Goal: Task Accomplishment & Management: Manage account settings

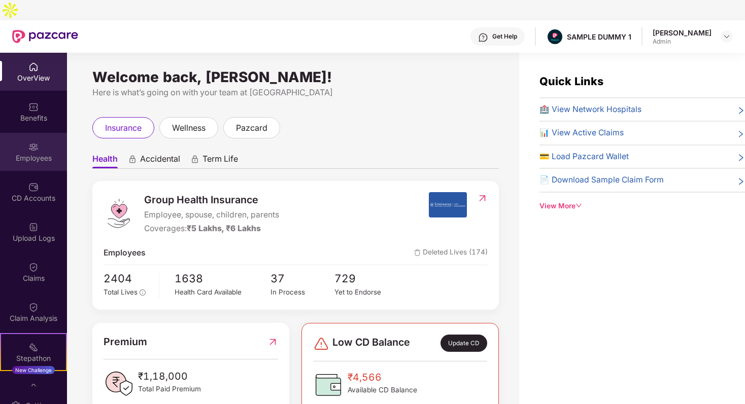
click at [29, 153] on div "Employees" at bounding box center [33, 158] width 67 height 10
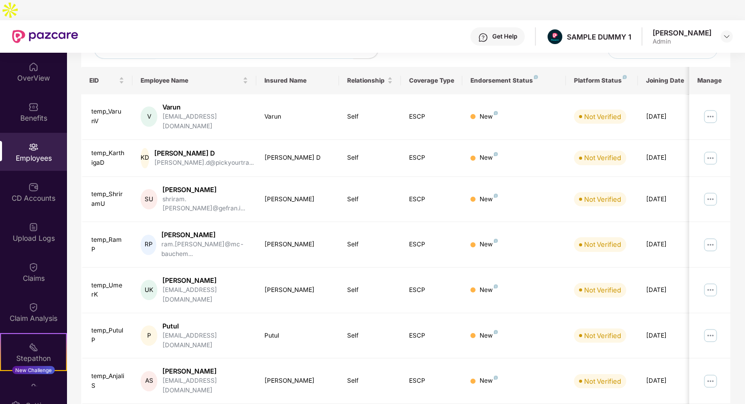
scroll to position [123, 0]
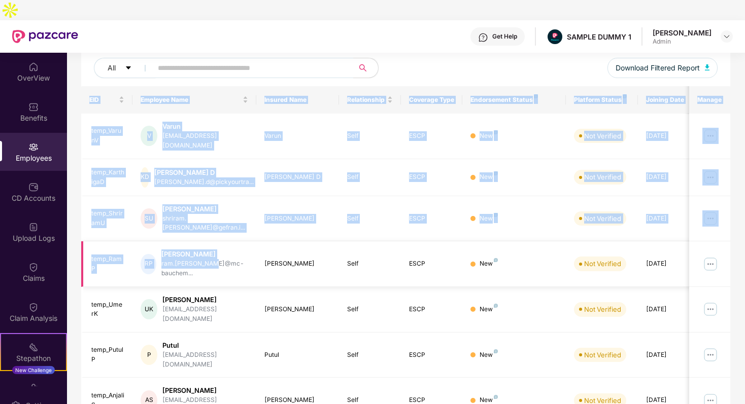
drag, startPoint x: 81, startPoint y: 99, endPoint x: 235, endPoint y: 225, distance: 199.0
click at [235, 225] on div "Filters Group Health Insurance Employee Reports 1135 Employees 530 Spouse 687 C…" at bounding box center [405, 290] width 677 height 651
click at [89, 95] on div "EID" at bounding box center [107, 100] width 36 height 10
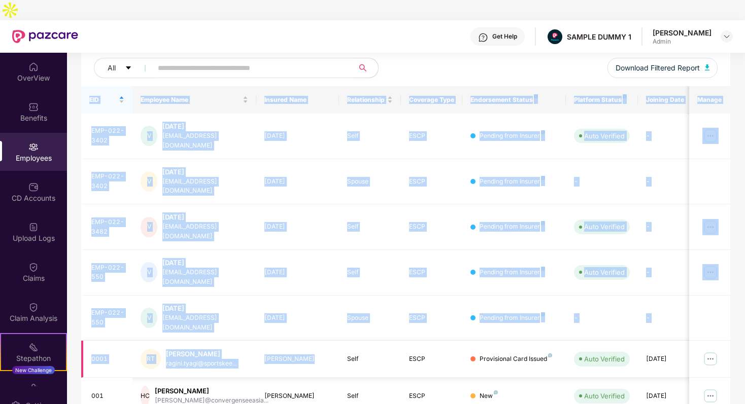
drag, startPoint x: 83, startPoint y: 80, endPoint x: 302, endPoint y: 295, distance: 307.7
click at [78, 91] on div "Filters Group Health Insurance Employee Reports 1135 Employees 530 Spouse 687 C…" at bounding box center [405, 277] width 677 height 624
drag, startPoint x: 78, startPoint y: 79, endPoint x: 307, endPoint y: 301, distance: 319.2
click at [306, 298] on div "Filters Group Health Insurance Employee Reports 1135 Employees 530 Spouse 687 C…" at bounding box center [405, 277] width 677 height 624
click at [80, 93] on div "Filters Group Health Insurance Employee Reports 1135 Employees 530 Spouse 687 C…" at bounding box center [405, 277] width 677 height 624
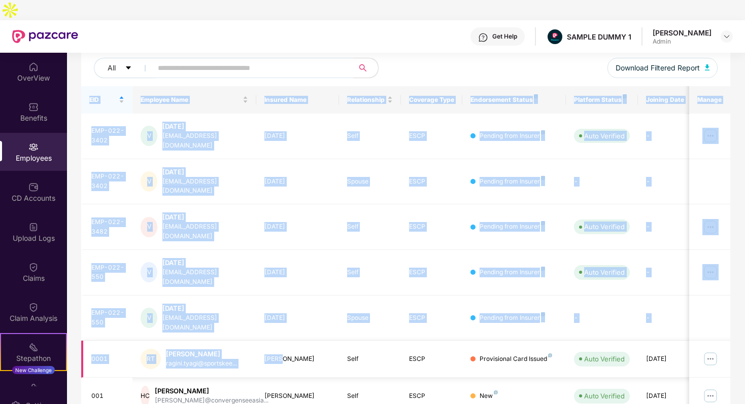
drag, startPoint x: 79, startPoint y: 79, endPoint x: 284, endPoint y: 296, distance: 298.5
click at [283, 295] on div "Filters Group Health Insurance Employee Reports 1135 Employees 530 Spouse 687 C…" at bounding box center [405, 277] width 677 height 624
click at [80, 93] on div "Filters Group Health Insurance Employee Reports 1135 Employees 530 Spouse 687 C…" at bounding box center [405, 277] width 677 height 624
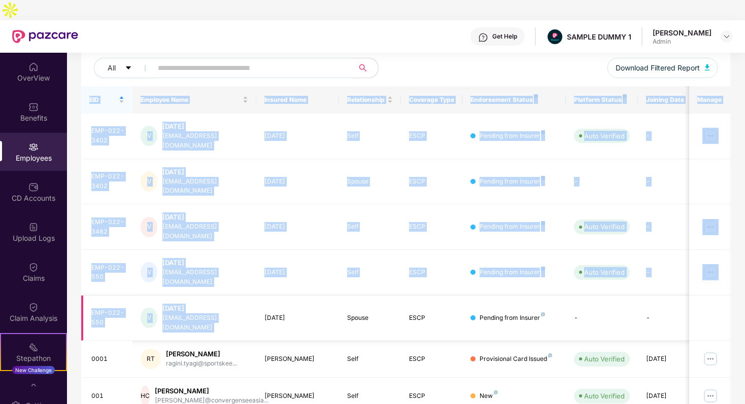
drag, startPoint x: 78, startPoint y: 77, endPoint x: 264, endPoint y: 262, distance: 262.5
click at [263, 258] on div "Filters Group Health Insurance Employee Reports 1135 Employees 530 Spouse 687 C…" at bounding box center [405, 277] width 677 height 624
click at [97, 96] on span "EID" at bounding box center [103, 100] width 28 height 8
